Goal: Task Accomplishment & Management: Complete application form

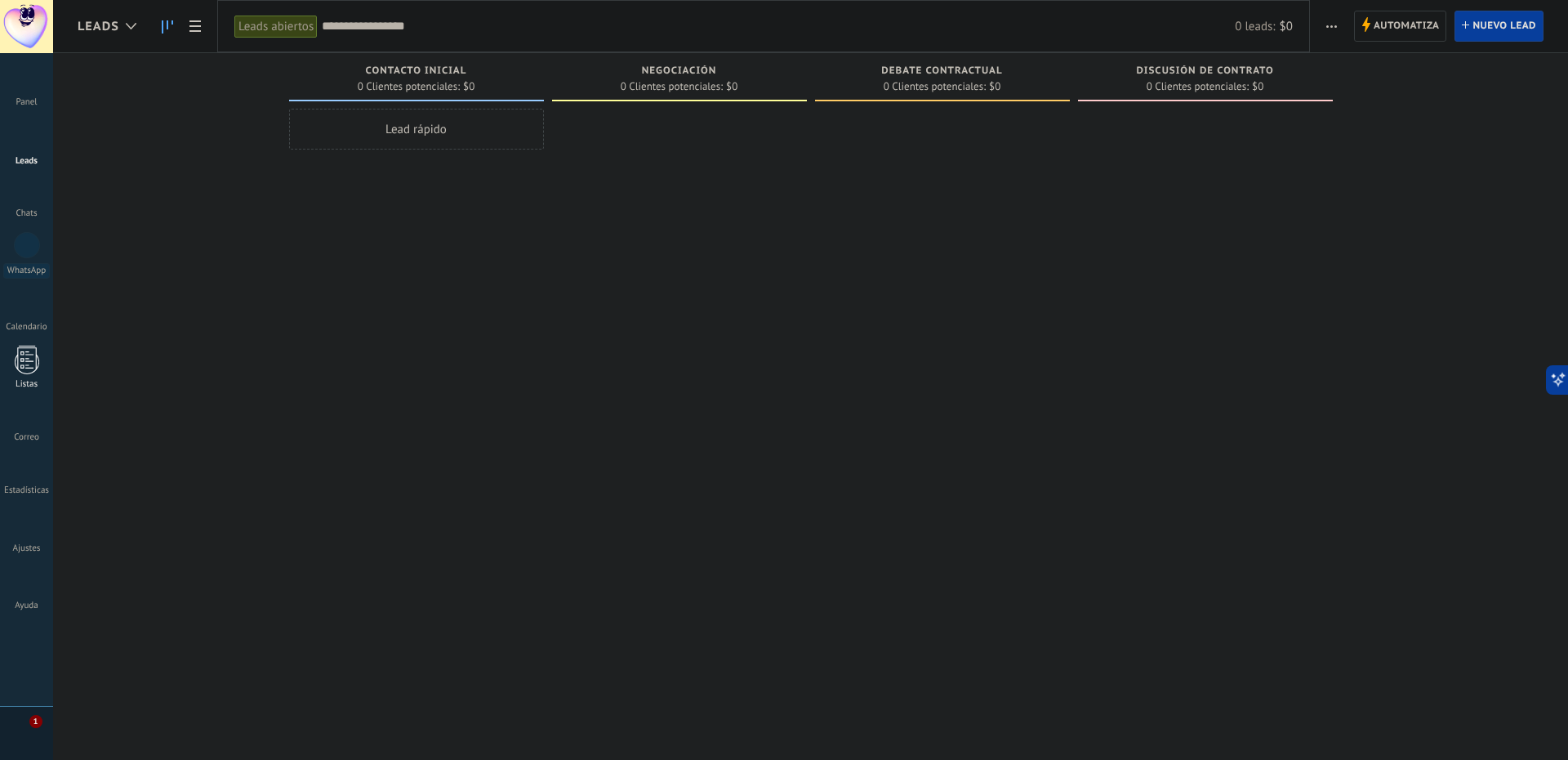
click at [22, 356] on div at bounding box center [26, 360] width 25 height 29
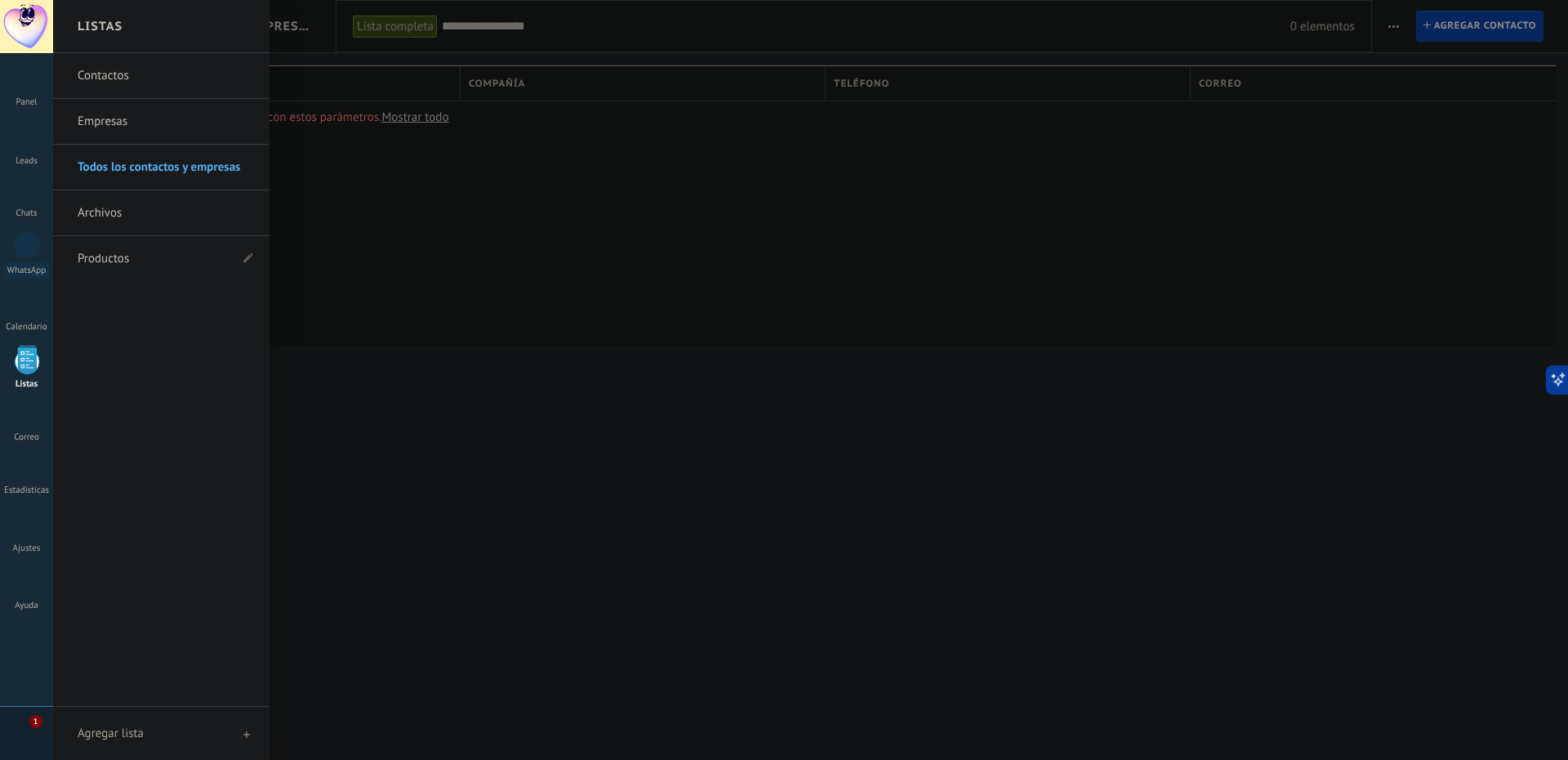
click at [125, 72] on link "Contactos" at bounding box center [165, 76] width 176 height 46
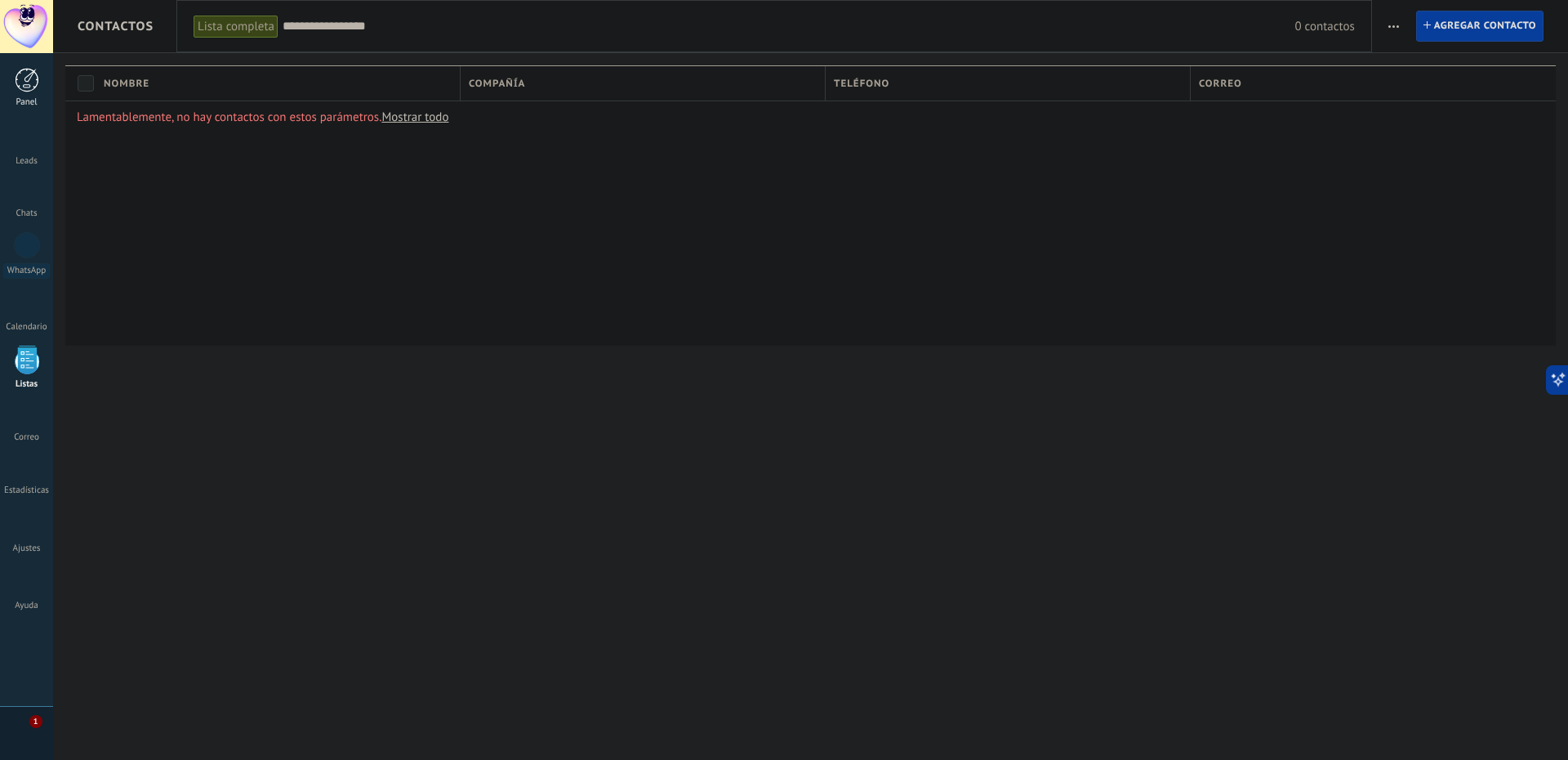
click at [30, 82] on div at bounding box center [26, 79] width 25 height 25
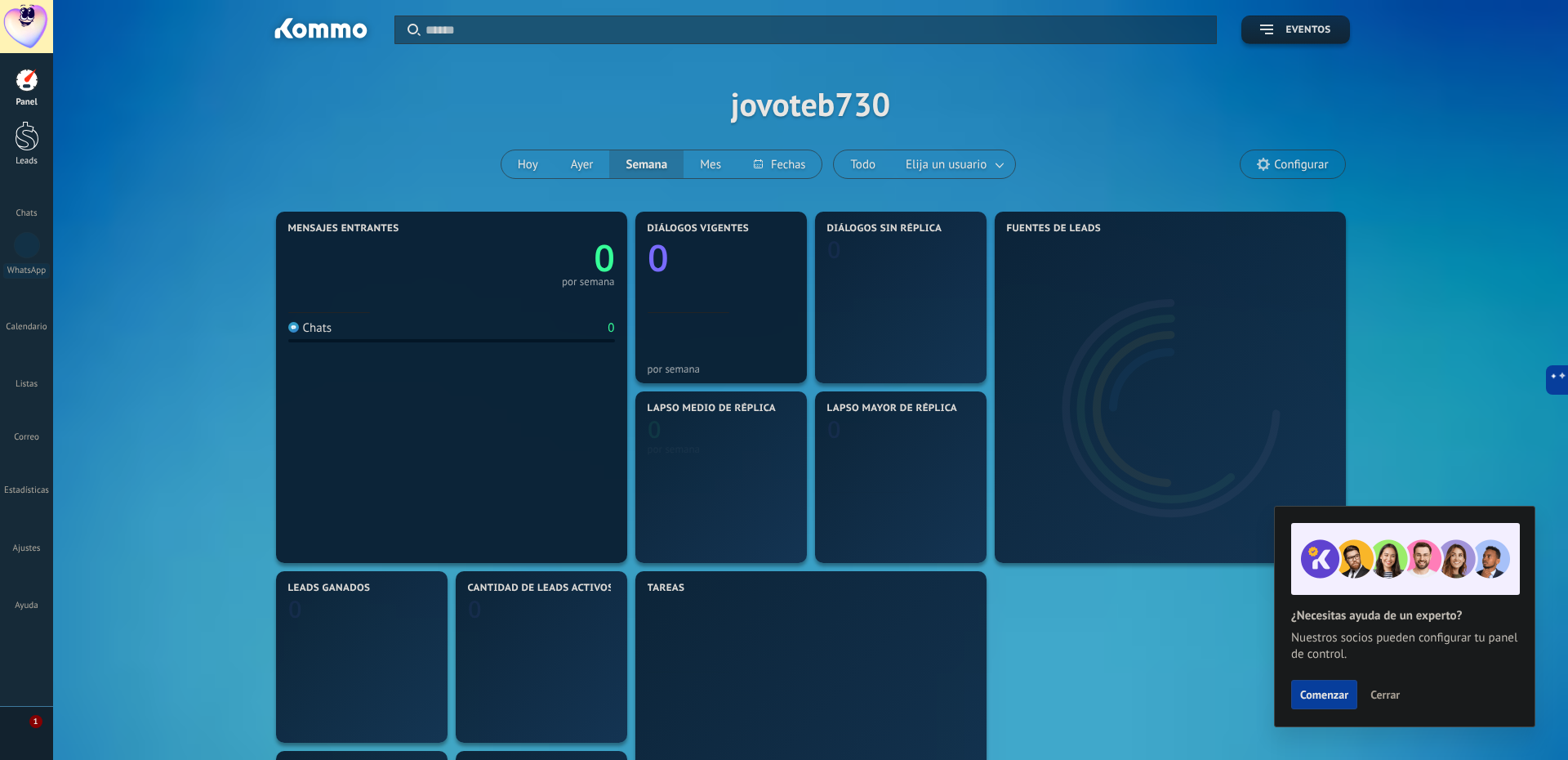
click at [22, 134] on div at bounding box center [26, 136] width 25 height 30
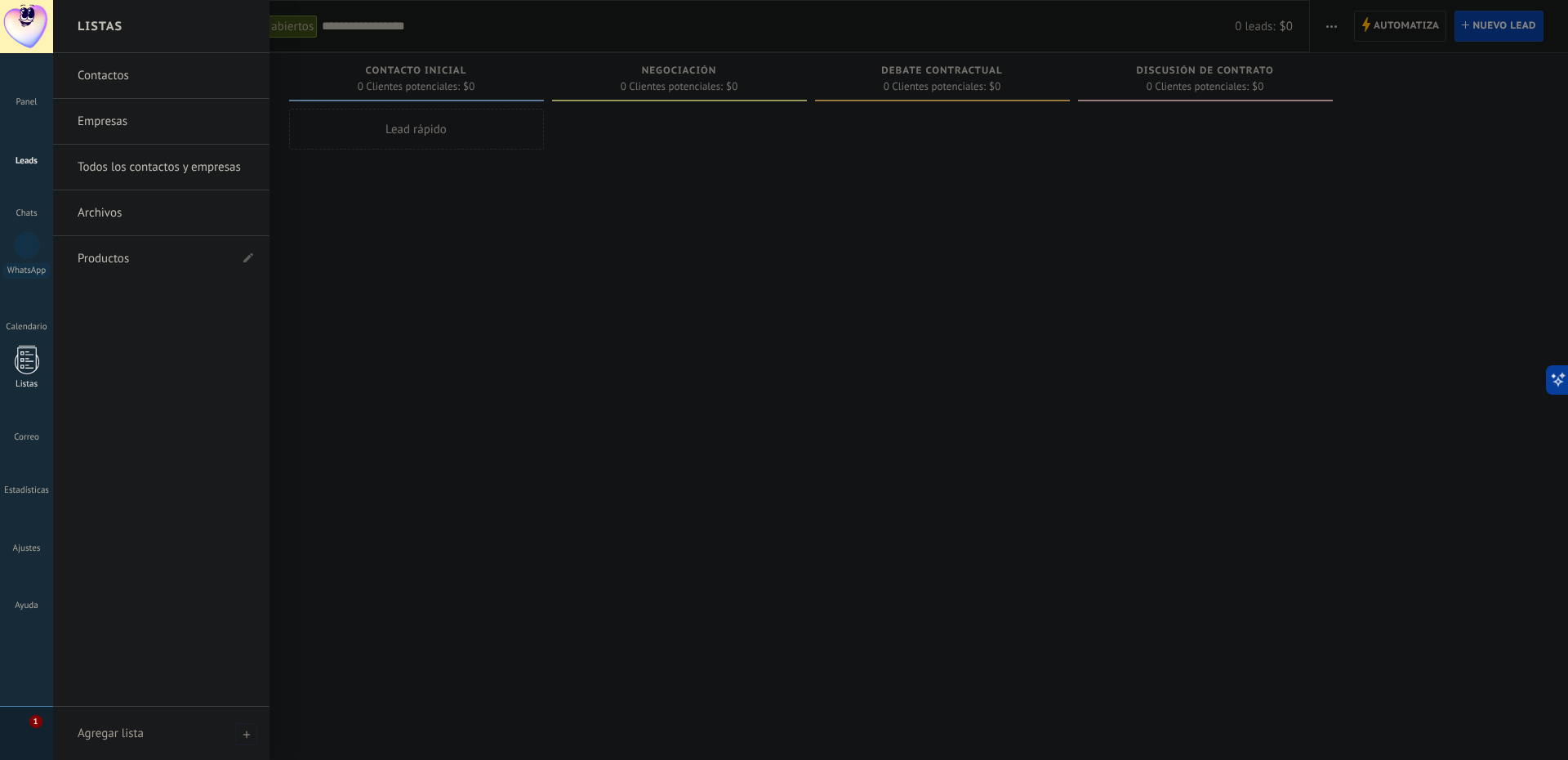
click at [35, 363] on div at bounding box center [26, 360] width 25 height 29
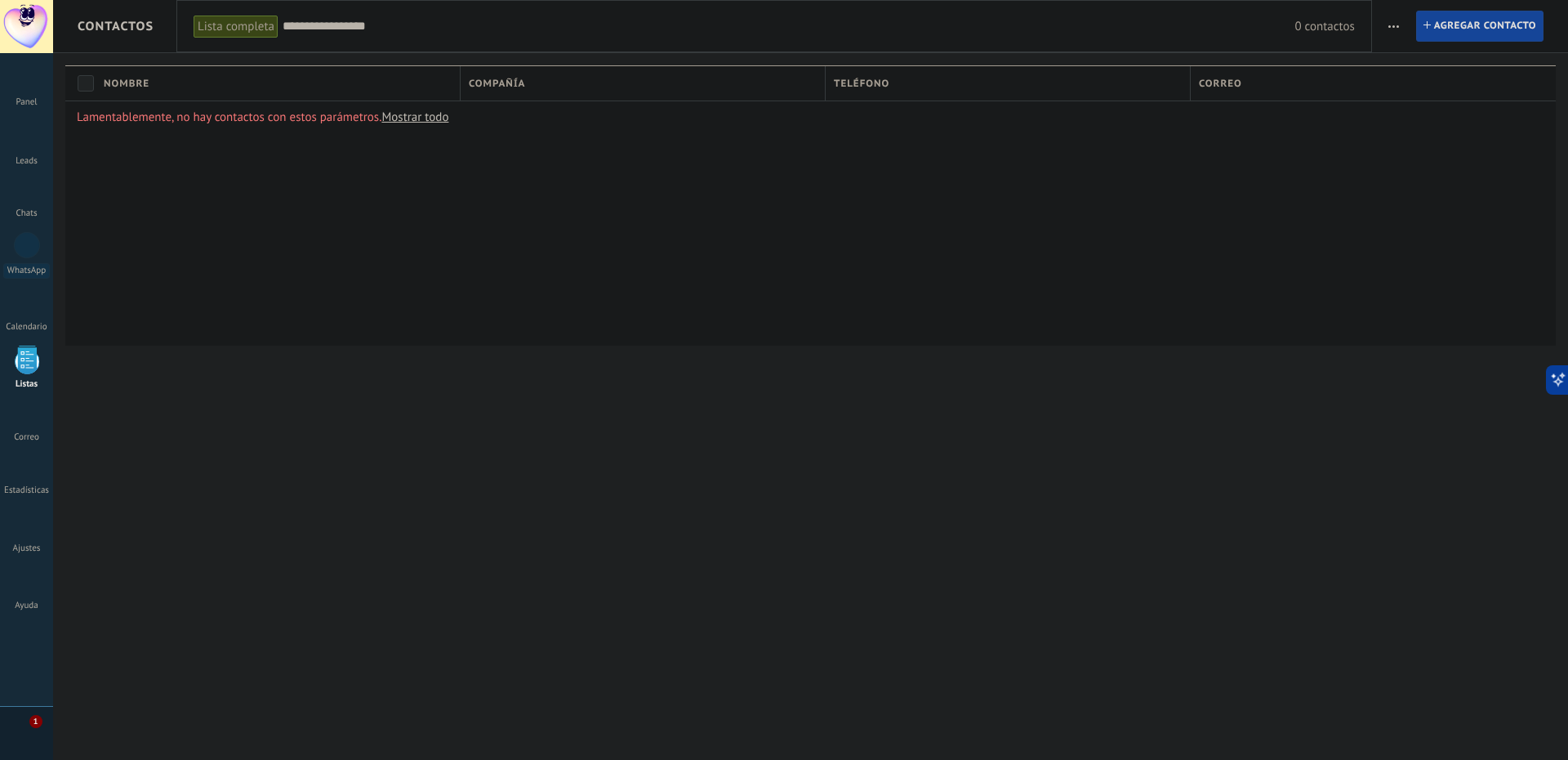
click at [1491, 24] on span "Agregar contacto" at bounding box center [1485, 26] width 102 height 29
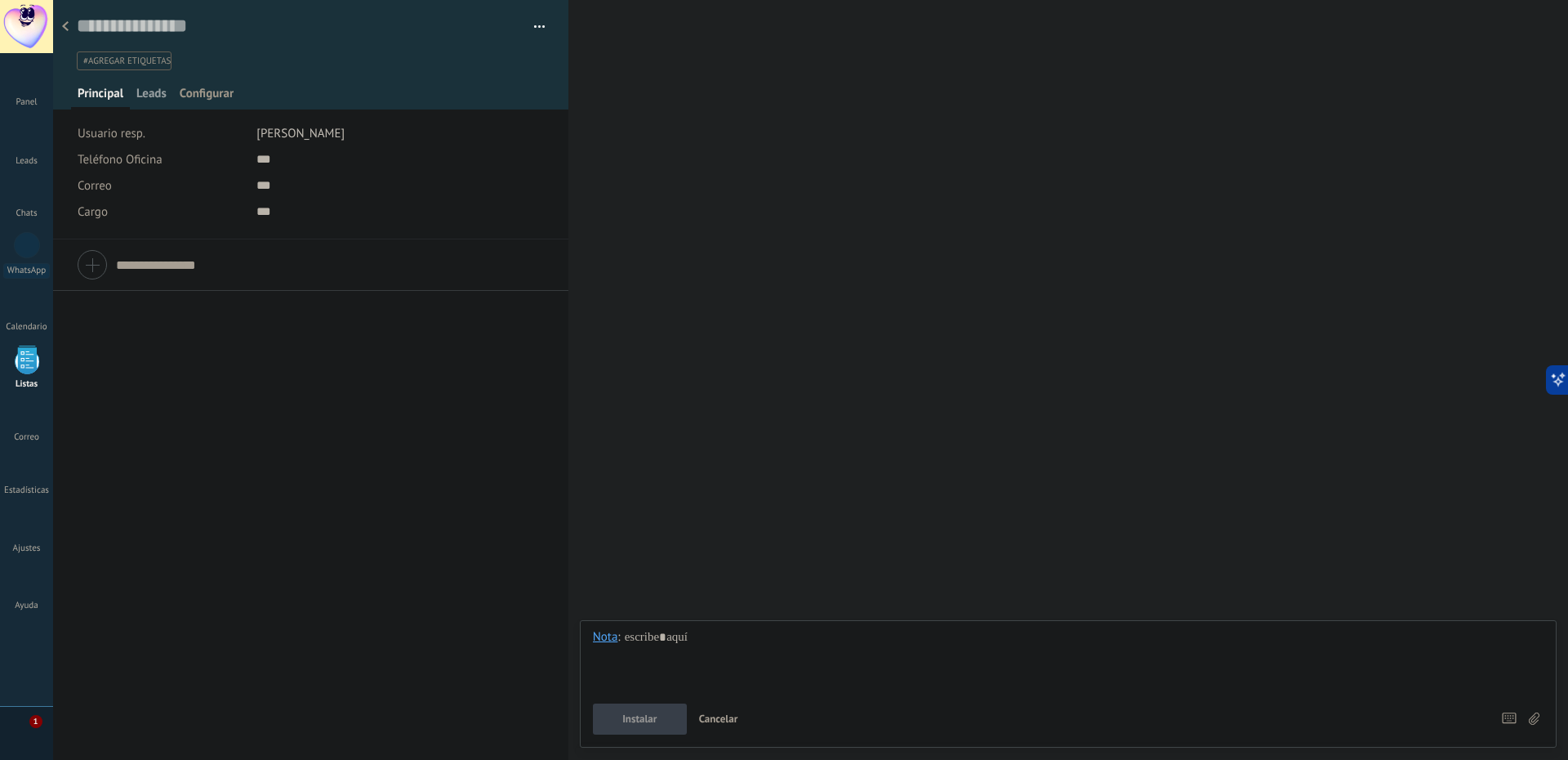
click at [143, 95] on span "Leads" at bounding box center [151, 98] width 30 height 24
click at [218, 91] on span "Configurar" at bounding box center [206, 98] width 54 height 24
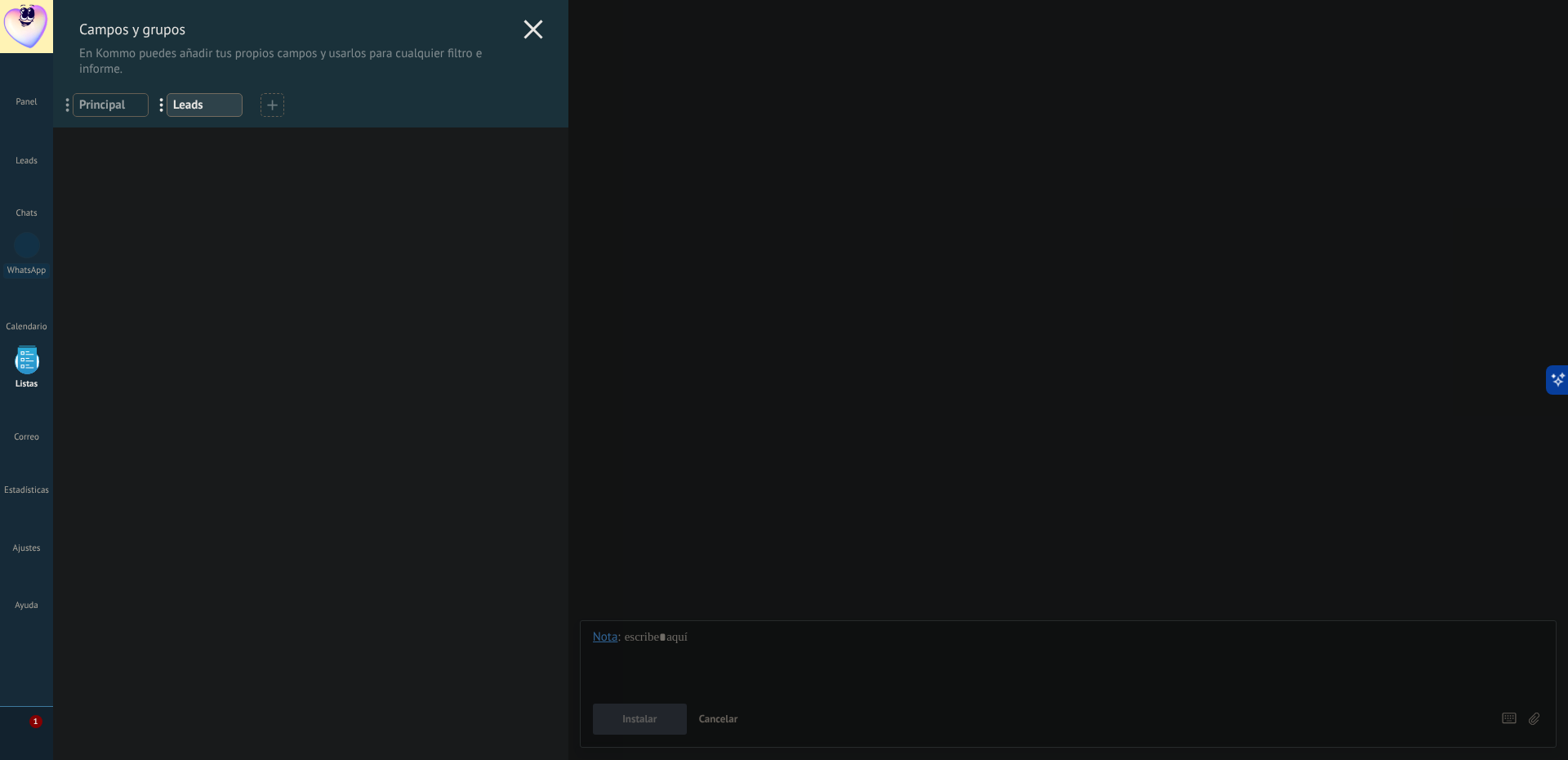
click at [535, 24] on icon at bounding box center [533, 29] width 20 height 20
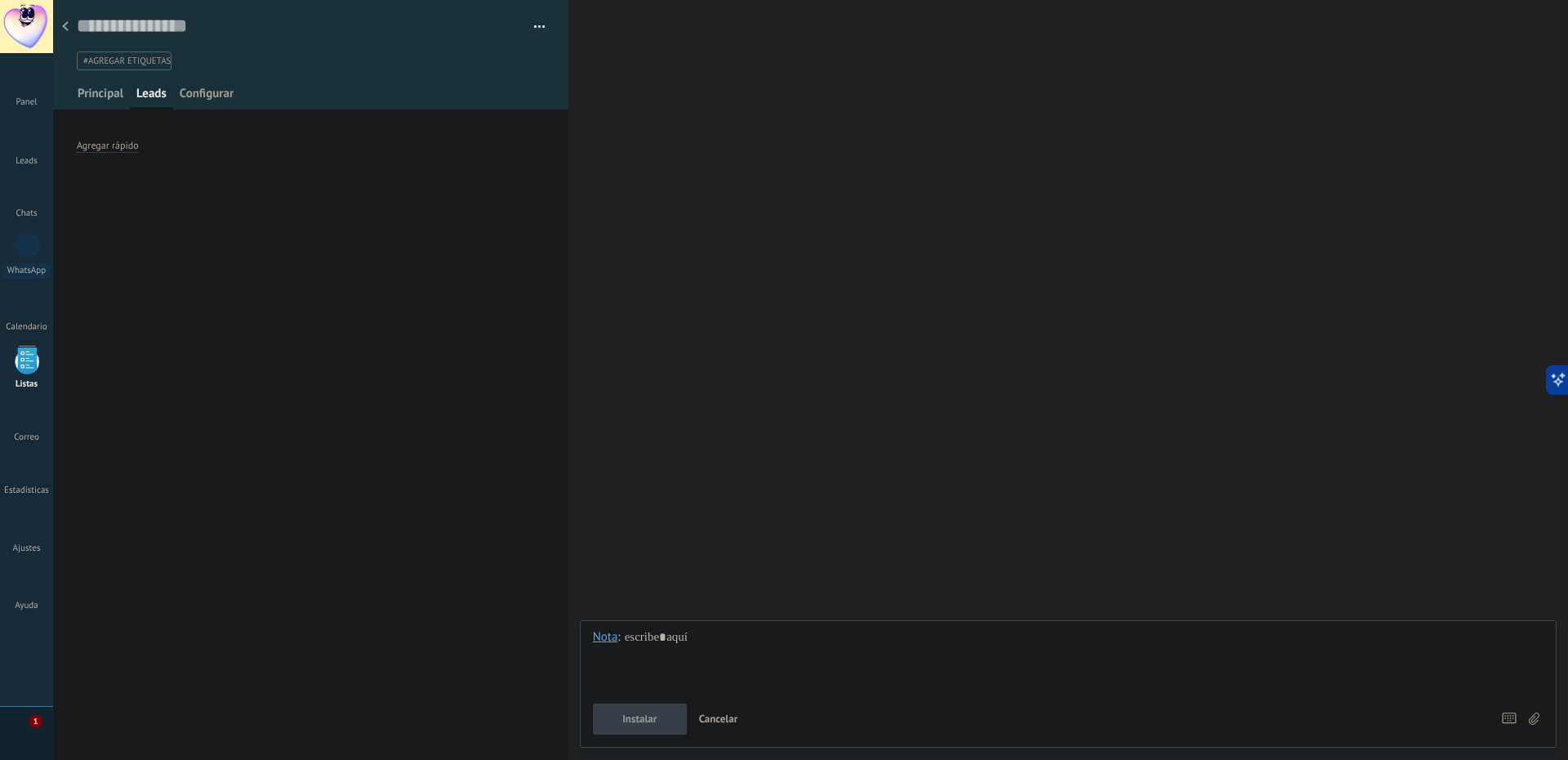
click at [85, 87] on span "Principal" at bounding box center [101, 98] width 46 height 24
click at [256, 157] on div "Teléfono Oficina Ofic. directo Celular Fax Casa Otro Teléfono Oficina Llamar Co…" at bounding box center [311, 159] width 467 height 26
click at [274, 170] on input "text" at bounding box center [379, 159] width 244 height 26
click at [264, 165] on input "text" at bounding box center [379, 159] width 244 height 26
click at [261, 183] on input "text" at bounding box center [379, 185] width 244 height 26
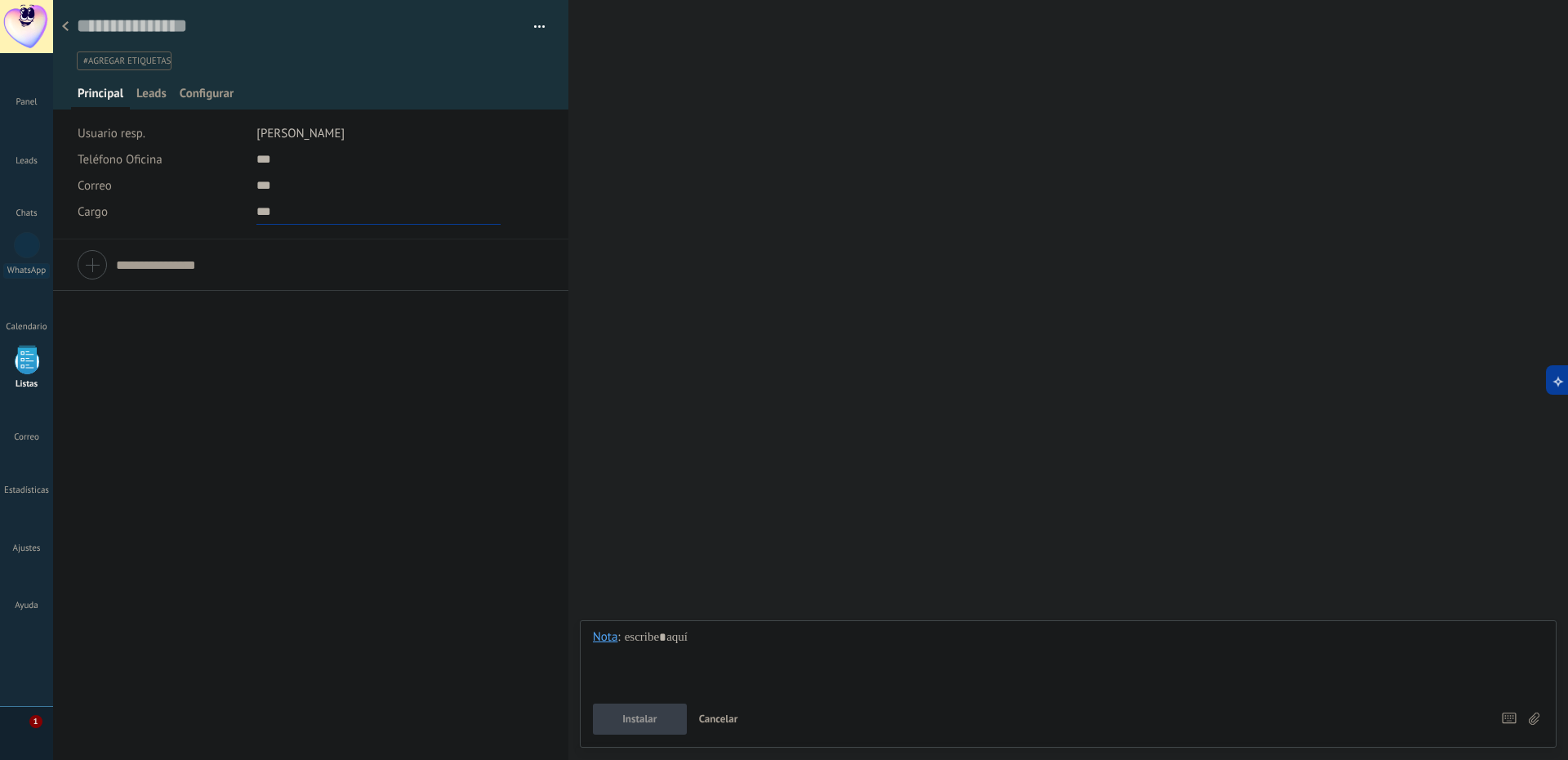
click at [261, 215] on input "text" at bounding box center [379, 212] width 244 height 26
click at [187, 401] on div "Teléfono Oficina Ofic. directo Celular Fax Casa Otro Teléfono Oficina Llamar Co…" at bounding box center [310, 500] width 515 height 520
